Goal: Information Seeking & Learning: Learn about a topic

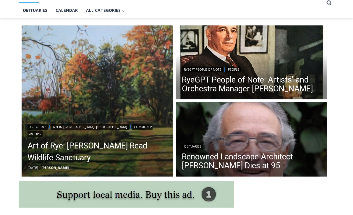
scroll to position [140, 0]
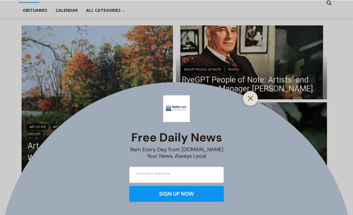
click at [250, 100] on line "Close" at bounding box center [251, 98] width 4 height 4
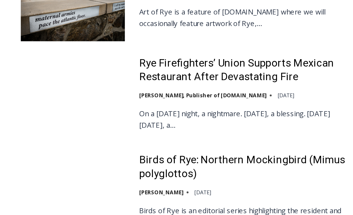
scroll to position [536, 0]
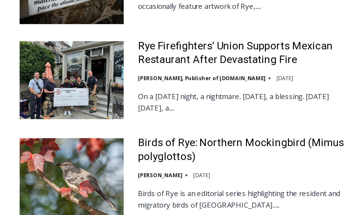
click at [149, 94] on link "Rye Firefighters’ Union Supports Mexican Restaurant After Devastating Fire" at bounding box center [162, 102] width 130 height 17
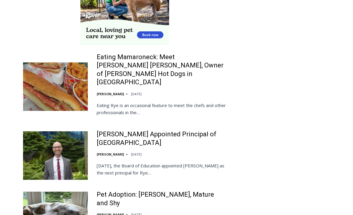
scroll to position [1160, 0]
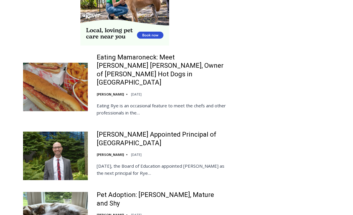
click at [168, 55] on link "Eating Mamaroneck: Meet Gene Christian Baca, Owner of Walter’s Hot Dogs in Mama…" at bounding box center [162, 71] width 130 height 34
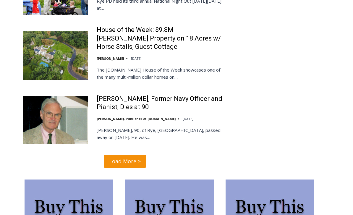
scroll to position [1792, 0]
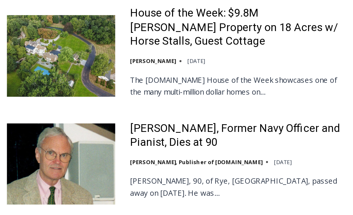
click at [127, 94] on link "Thomas W. Mullen Jr., Former Navy Officer and Pianist, Dies at 90" at bounding box center [162, 102] width 130 height 17
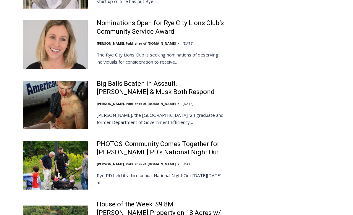
scroll to position [0, 0]
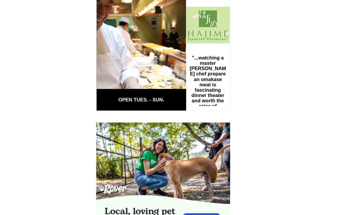
scroll to position [903, 0]
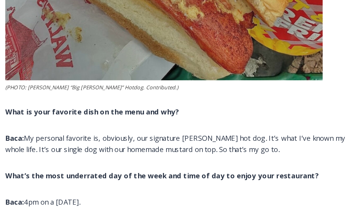
scroll to position [1839, 0]
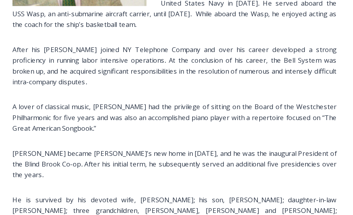
scroll to position [307, 0]
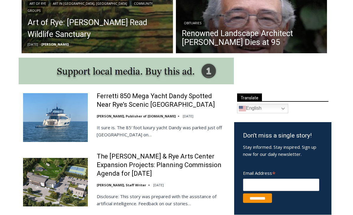
scroll to position [281, 0]
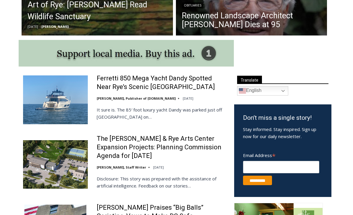
click at [171, 84] on link "Ferretti 850 Mega Yacht Dandy Spotted Near Rye’s Scenic [GEOGRAPHIC_DATA]" at bounding box center [162, 82] width 130 height 17
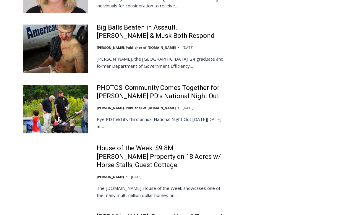
scroll to position [1310, 0]
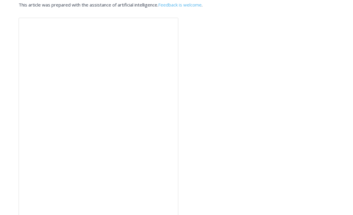
scroll to position [1350, 0]
